Goal: Navigation & Orientation: Understand site structure

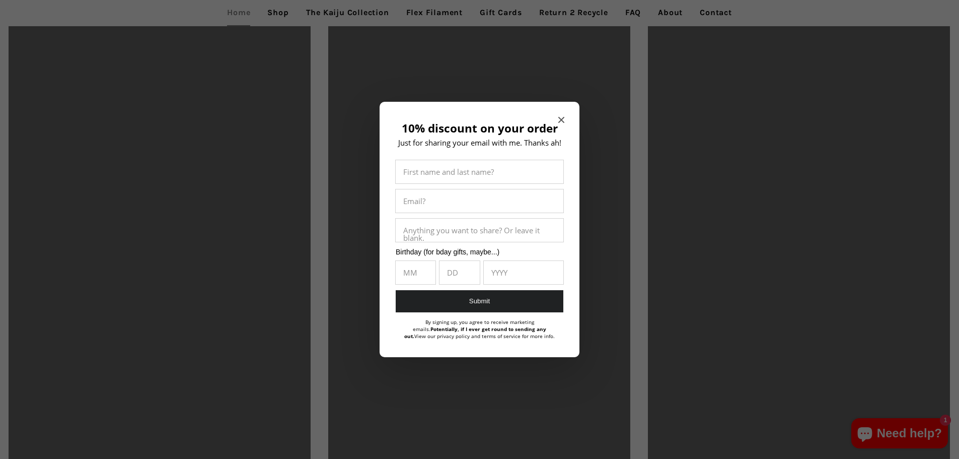
scroll to position [2014, 0]
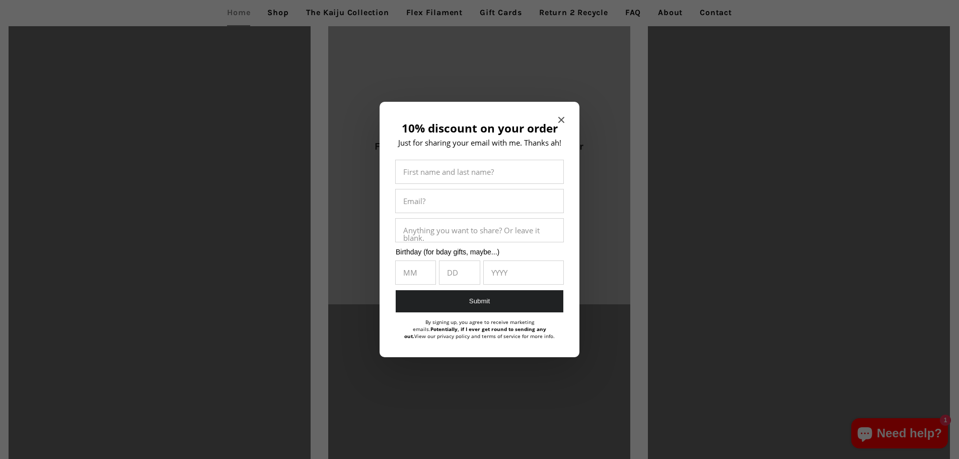
click at [563, 115] on span "Close modal" at bounding box center [561, 120] width 6 height 10
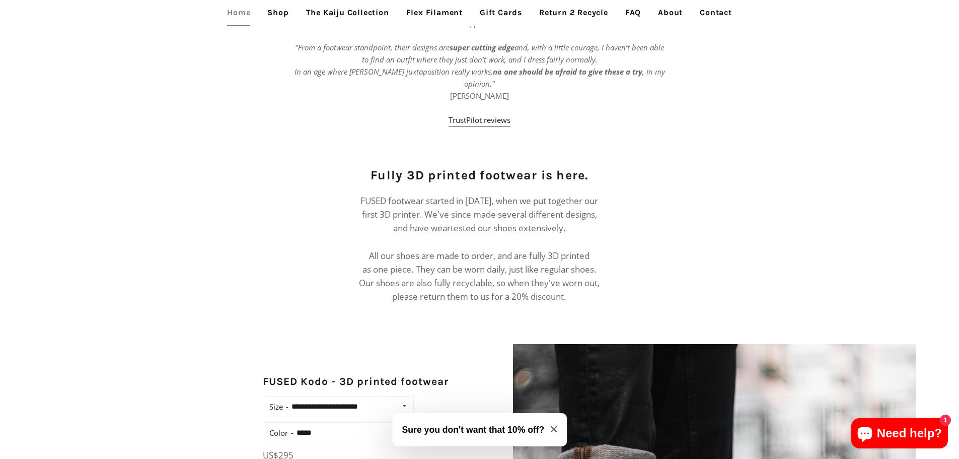
scroll to position [503, 0]
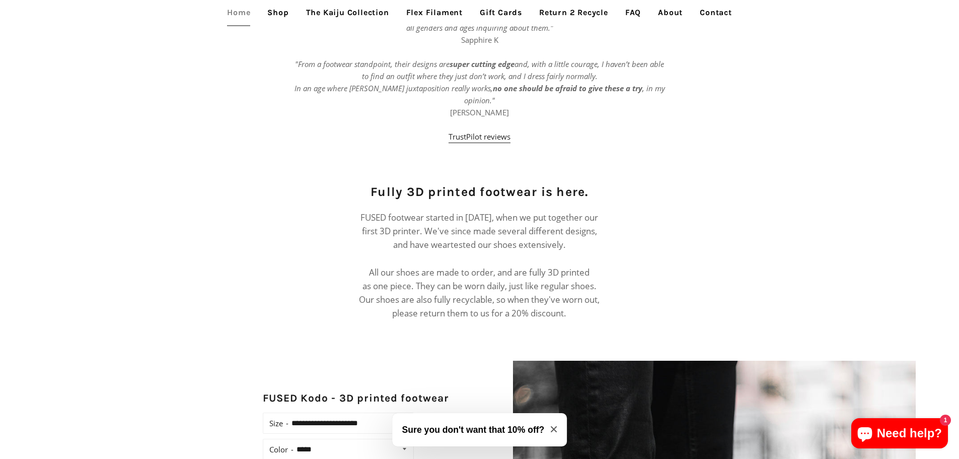
click at [430, 13] on link "Flex Filament" at bounding box center [434, 12] width 71 height 25
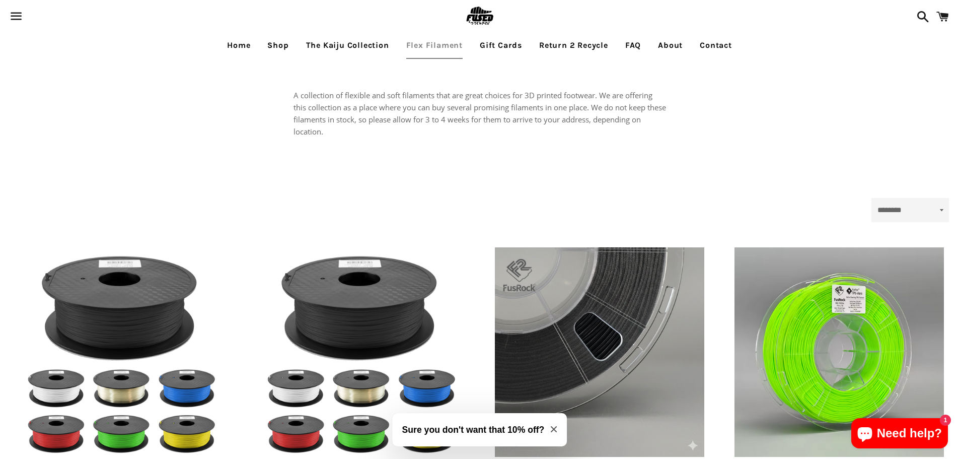
click at [576, 46] on link "Return 2 Recycle" at bounding box center [574, 45] width 84 height 25
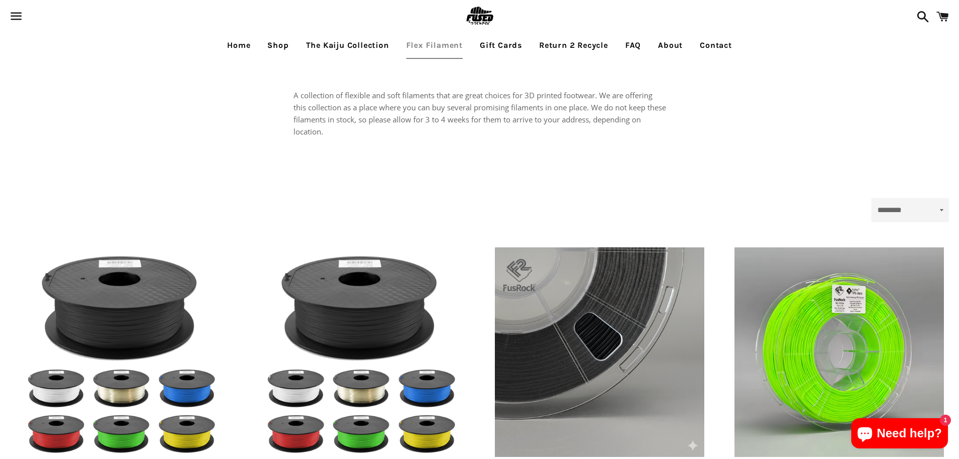
click at [274, 45] on link "Shop" at bounding box center [278, 45] width 36 height 25
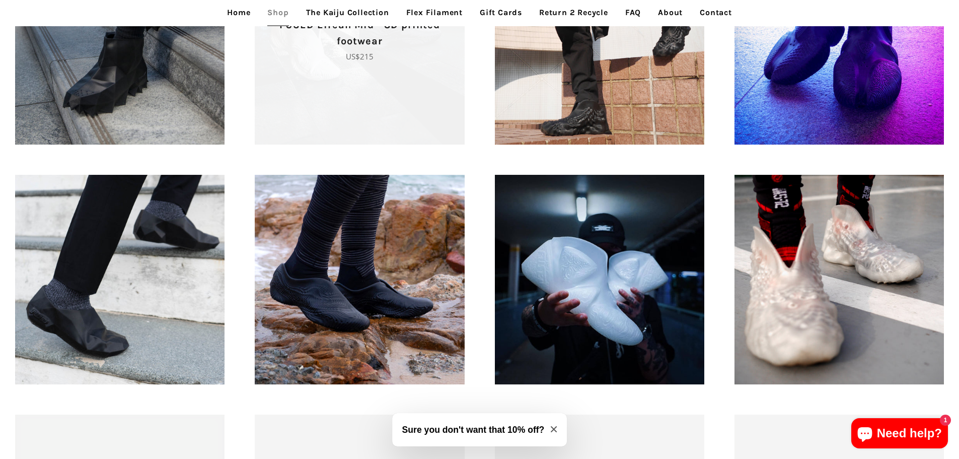
scroll to position [906, 0]
